Goal: Task Accomplishment & Management: Manage account settings

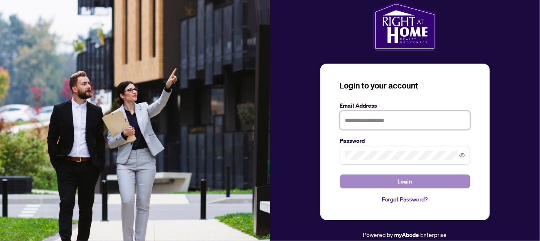
type input "**********"
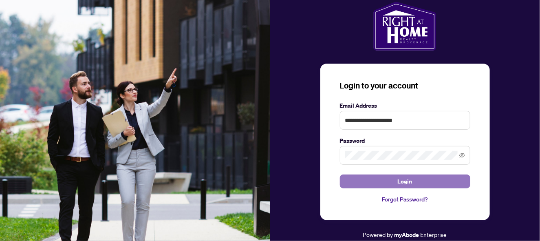
click at [377, 180] on button "Login" at bounding box center [405, 182] width 130 height 14
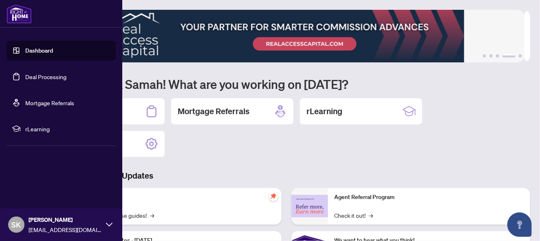
click at [42, 77] on link "Deal Processing" at bounding box center [45, 76] width 41 height 7
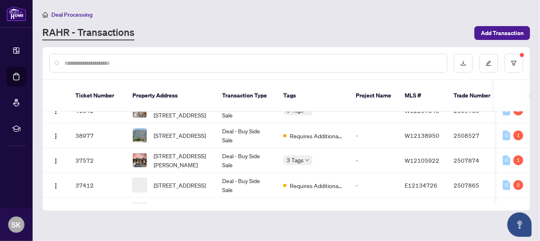
scroll to position [70, 0]
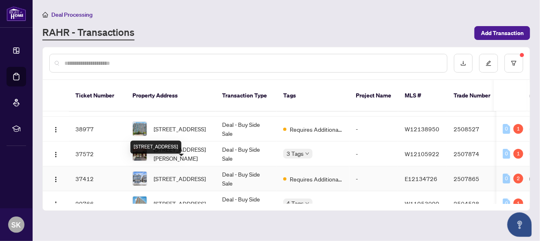
click at [191, 174] on span "[STREET_ADDRESS]" at bounding box center [180, 178] width 52 height 9
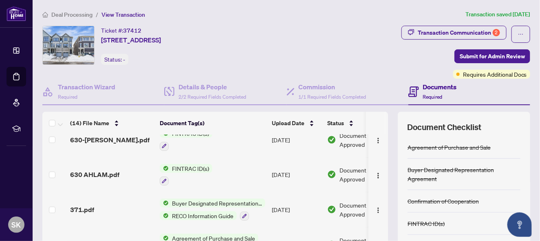
scroll to position [111, 0]
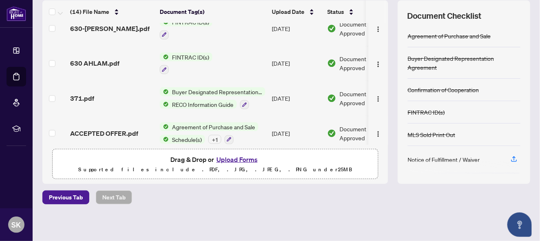
click at [230, 157] on button "Upload Forms" at bounding box center [237, 159] width 46 height 11
click at [233, 155] on button "Upload Forms" at bounding box center [237, 159] width 46 height 11
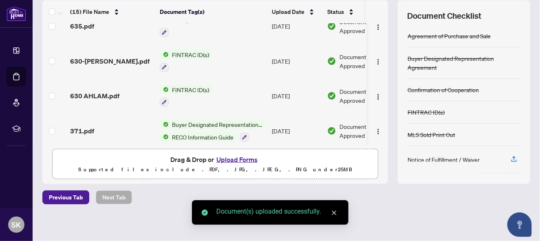
scroll to position [0, 0]
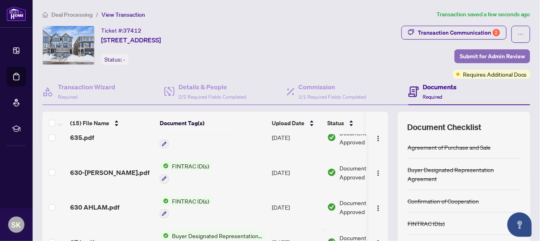
click at [474, 57] on span "Submit for Admin Review" at bounding box center [492, 56] width 65 height 13
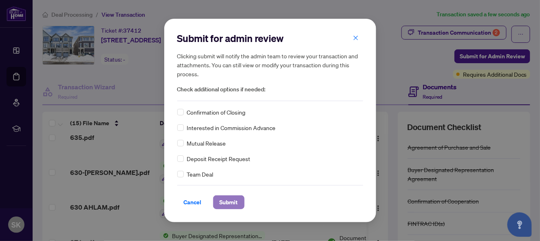
click at [231, 201] on span "Submit" at bounding box center [229, 202] width 18 height 13
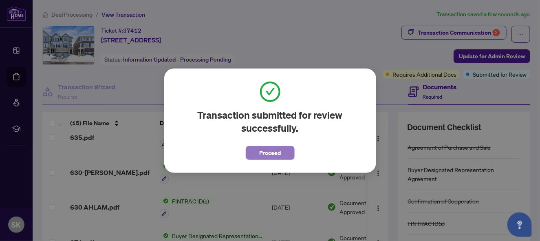
click at [282, 153] on button "Proceed" at bounding box center [270, 153] width 49 height 14
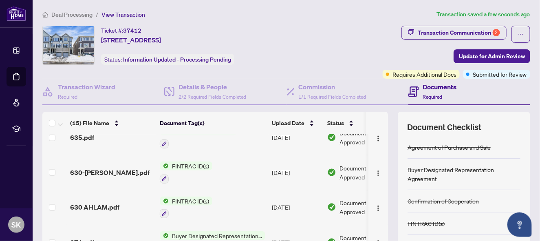
click at [282, 155] on td "[DATE]" at bounding box center [296, 172] width 55 height 35
